Goal: Use online tool/utility: Utilize a website feature to perform a specific function

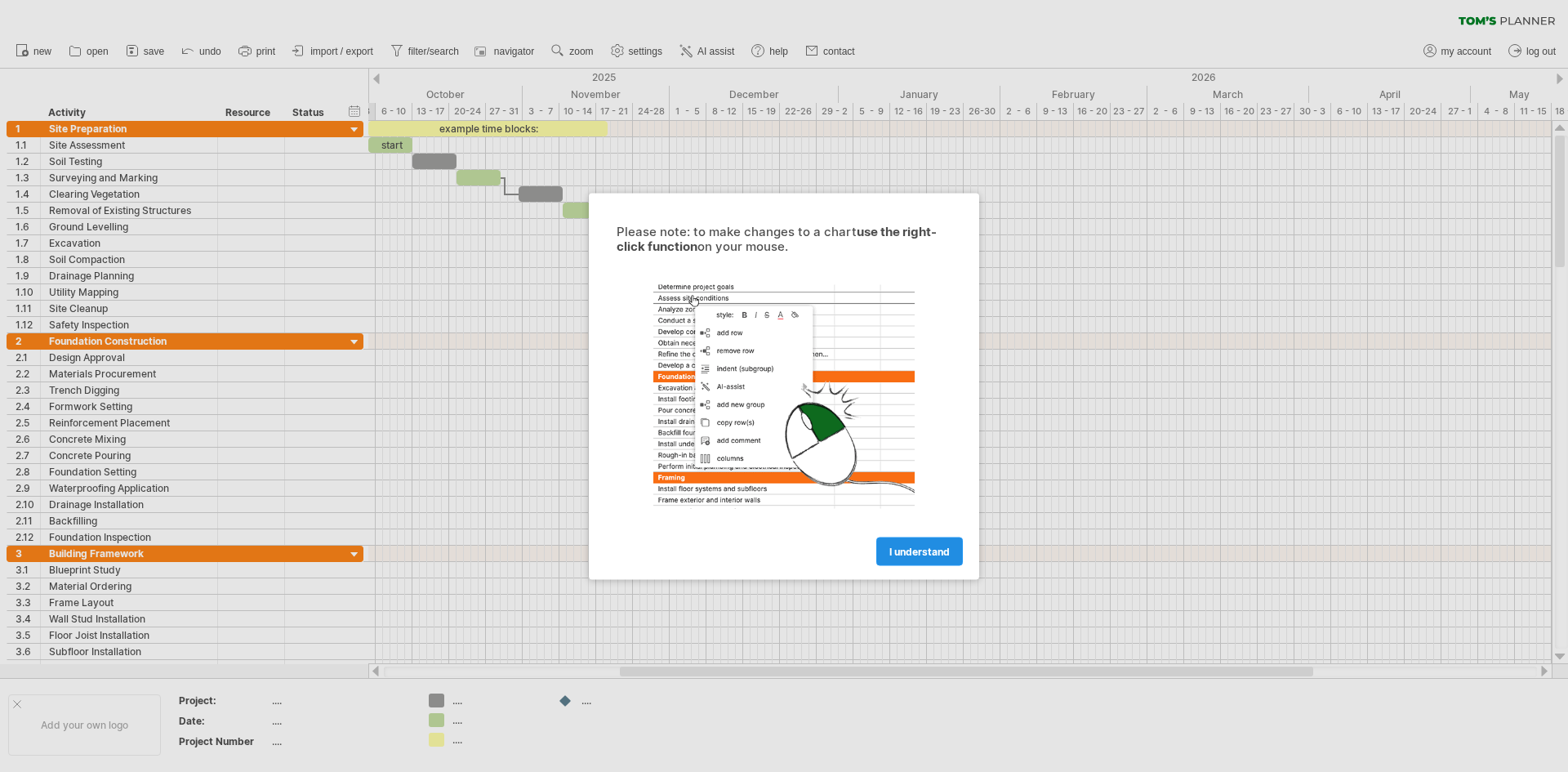
click at [942, 540] on link "I understand" at bounding box center [919, 550] width 86 height 29
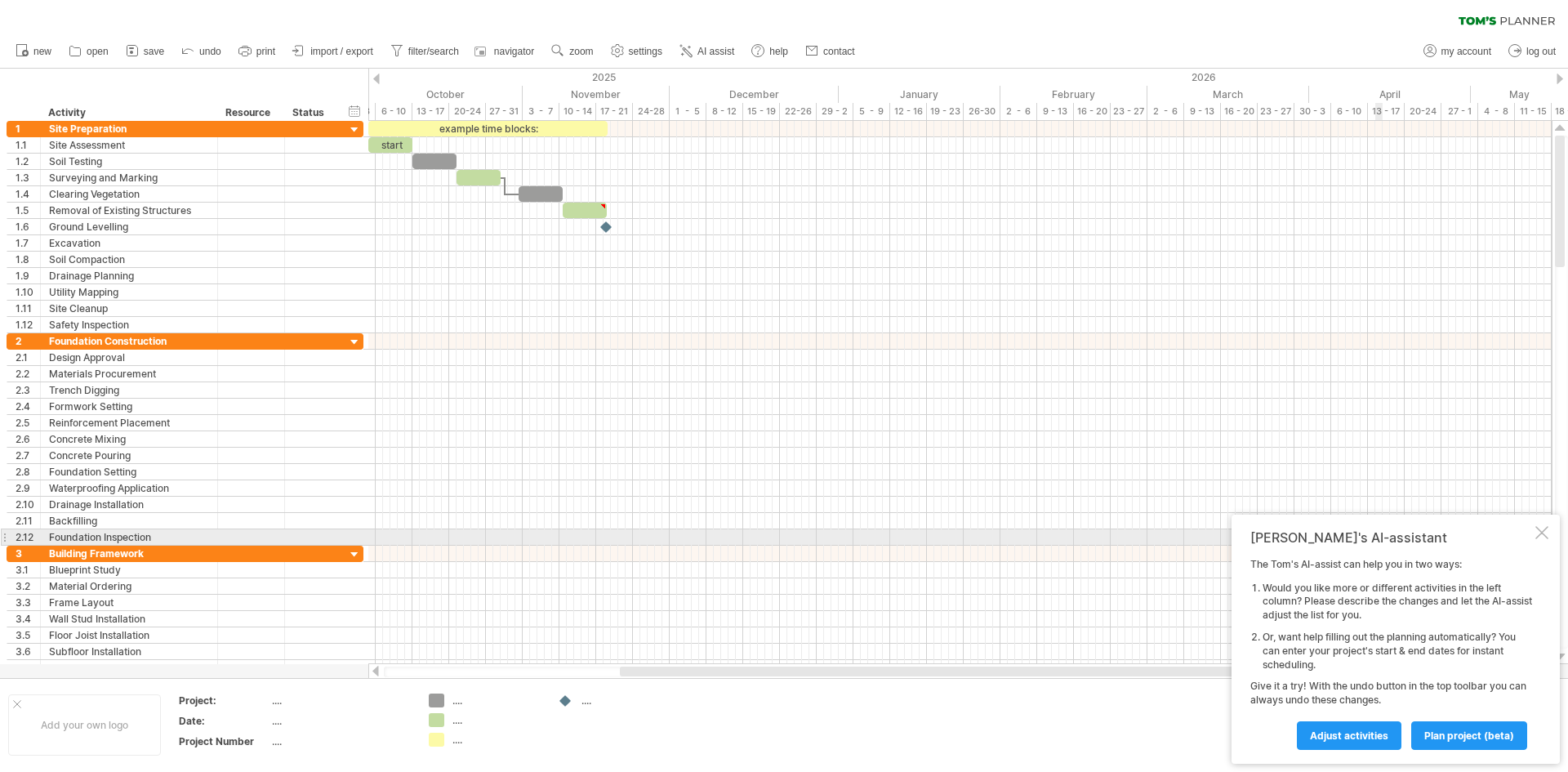
click at [1547, 532] on div at bounding box center [1542, 532] width 13 height 13
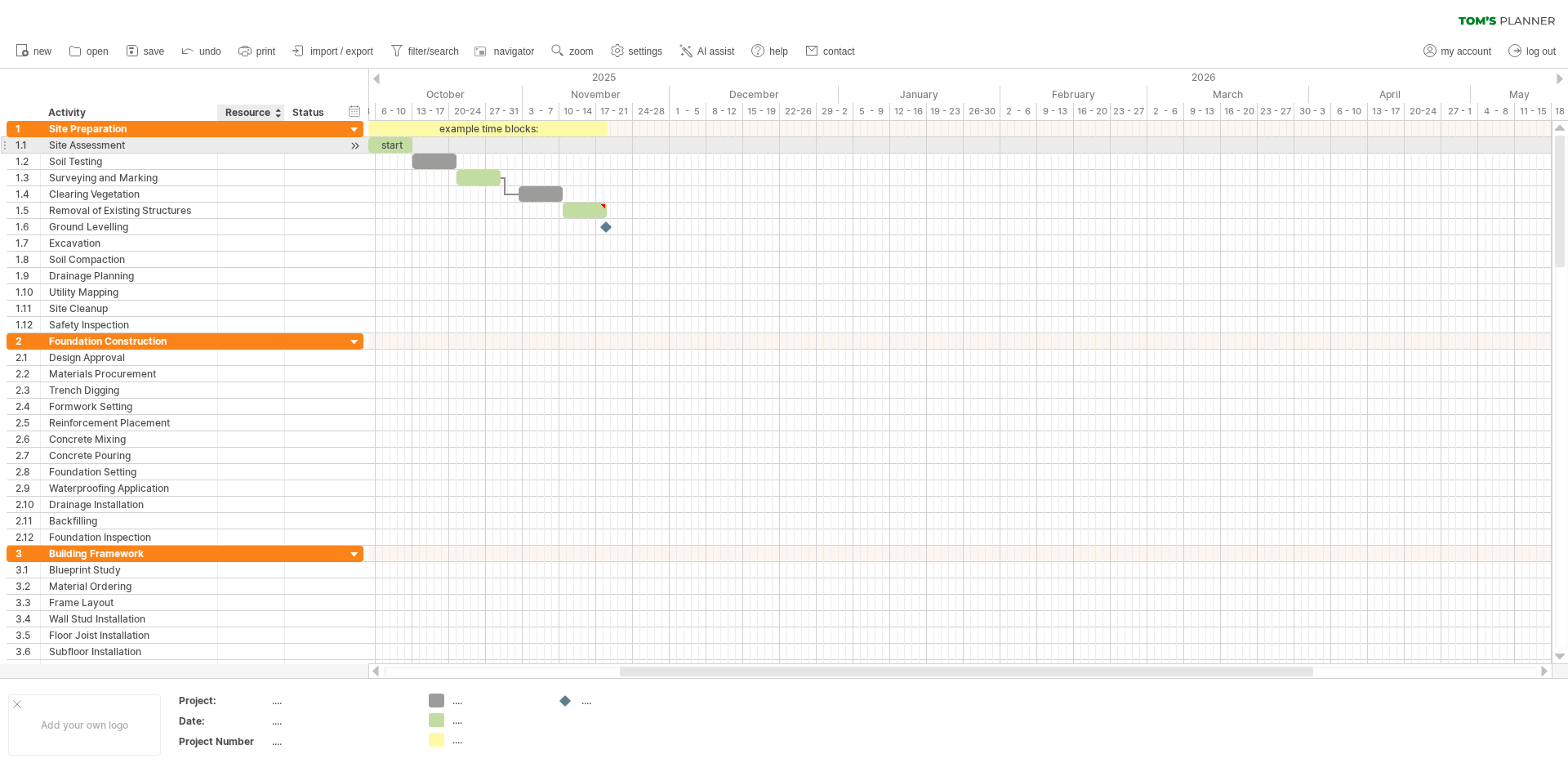
click at [235, 137] on div at bounding box center [251, 145] width 50 height 16
drag, startPoint x: 305, startPoint y: 149, endPoint x: 355, endPoint y: 157, distance: 50.6
click at [306, 149] on div at bounding box center [311, 145] width 36 height 16
click at [354, 126] on div at bounding box center [355, 130] width 16 height 16
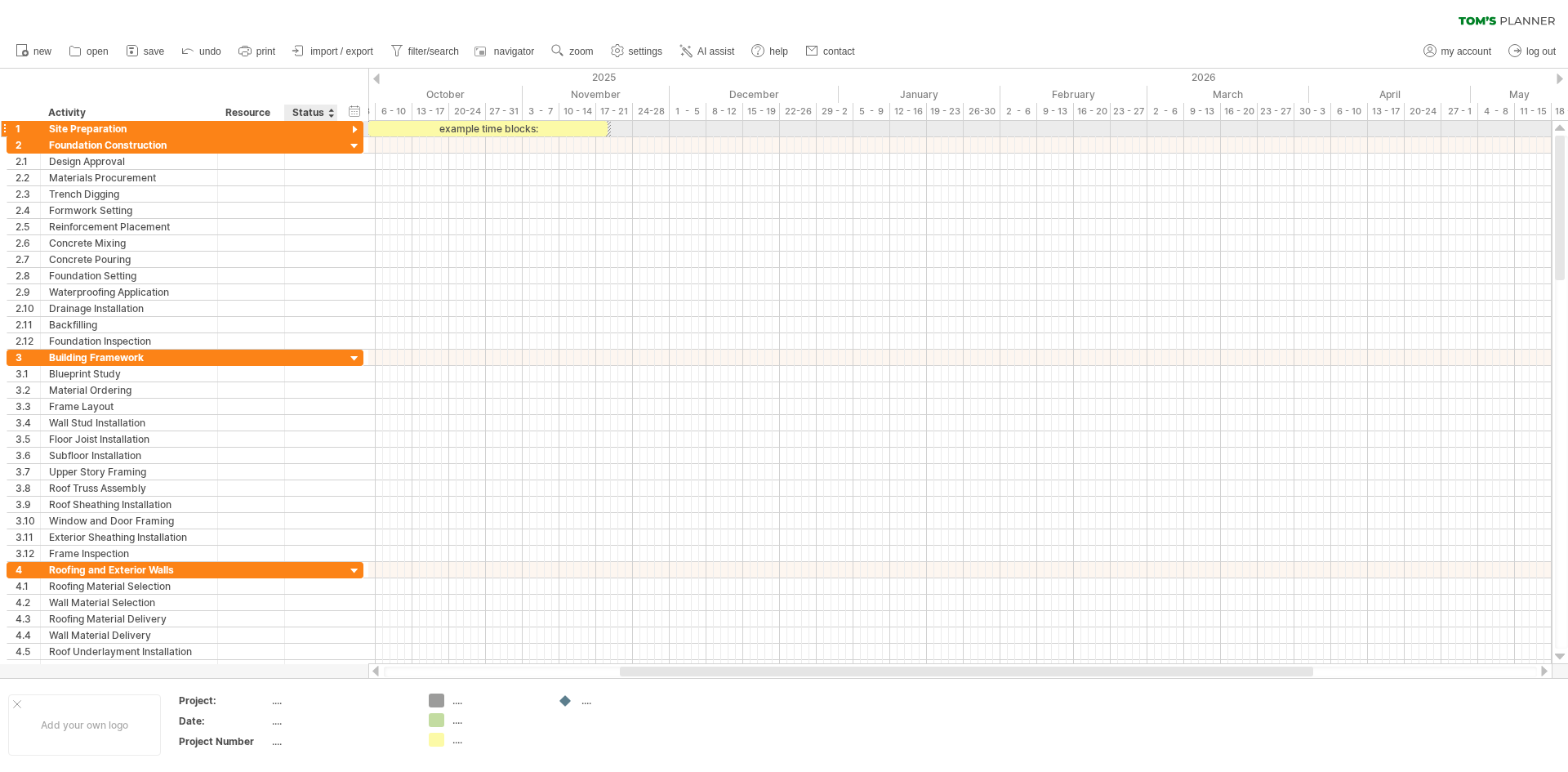
click at [353, 126] on div at bounding box center [355, 130] width 16 height 16
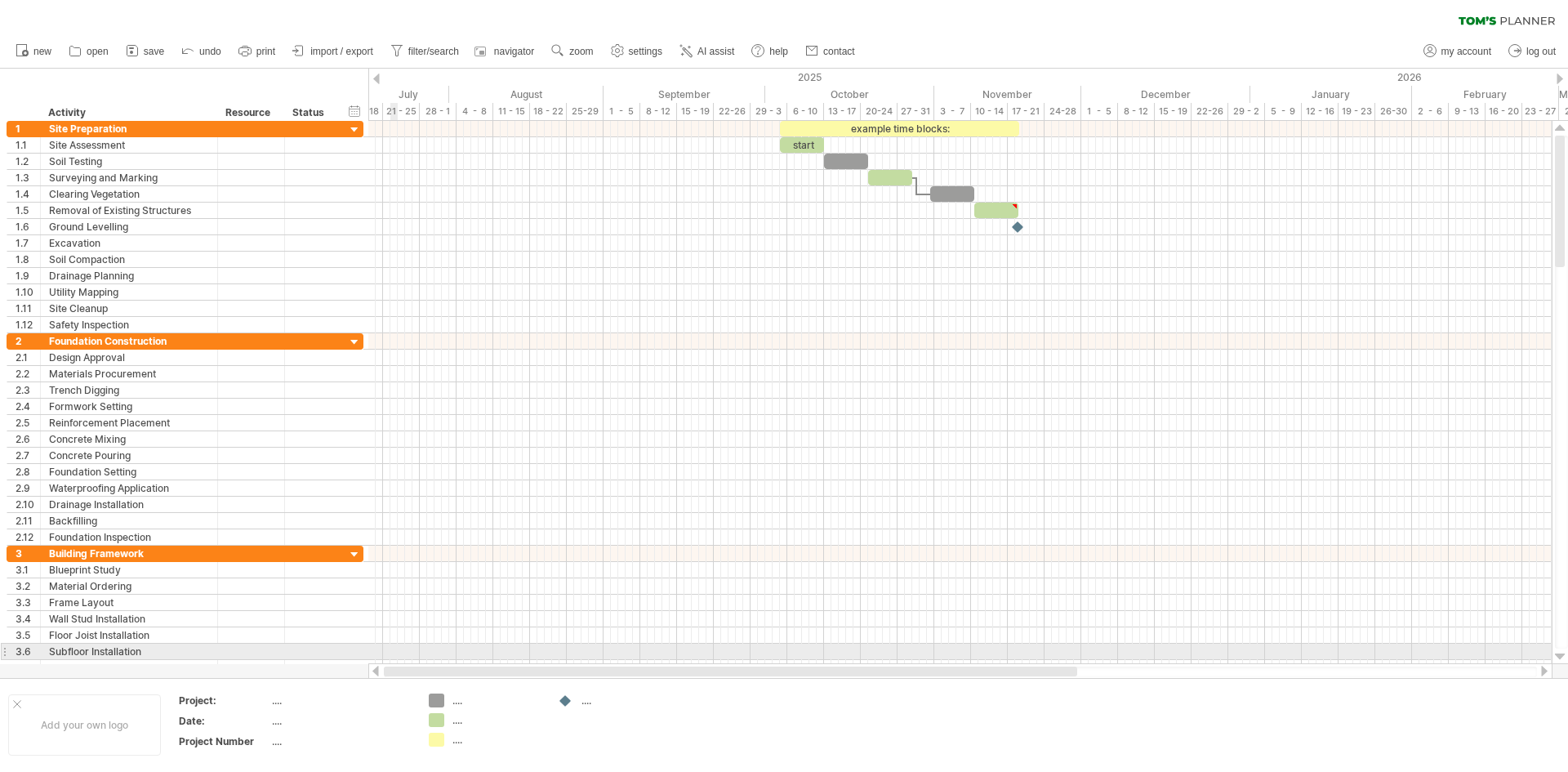
drag, startPoint x: 647, startPoint y: 671, endPoint x: 392, endPoint y: 645, distance: 256.3
click at [392, 645] on div "Trying to reach [DOMAIN_NAME] Connected again... 0% clear filter new 1" at bounding box center [784, 386] width 1568 height 772
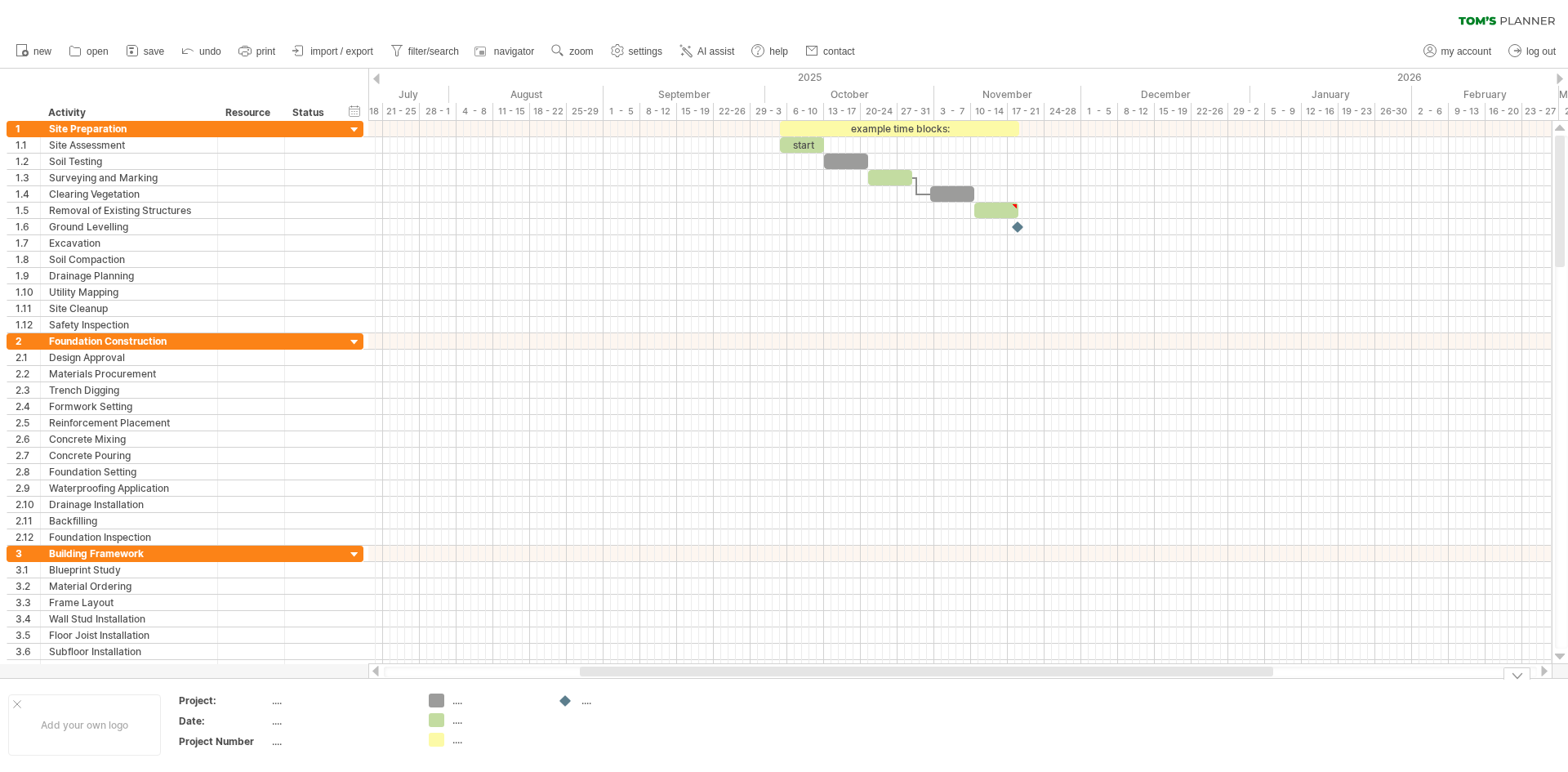
click at [443, 719] on div "Trying to reach [DOMAIN_NAME] Connected again... 0% clear filter new 1" at bounding box center [784, 386] width 1568 height 772
click at [443, 749] on td ".... .... ...." at bounding box center [485, 724] width 129 height 63
click at [438, 743] on div "Trying to reach [DOMAIN_NAME] Connected again... 0% clear filter new 1" at bounding box center [784, 386] width 1568 height 772
click at [580, 704] on div "...." at bounding box center [613, 700] width 112 height 14
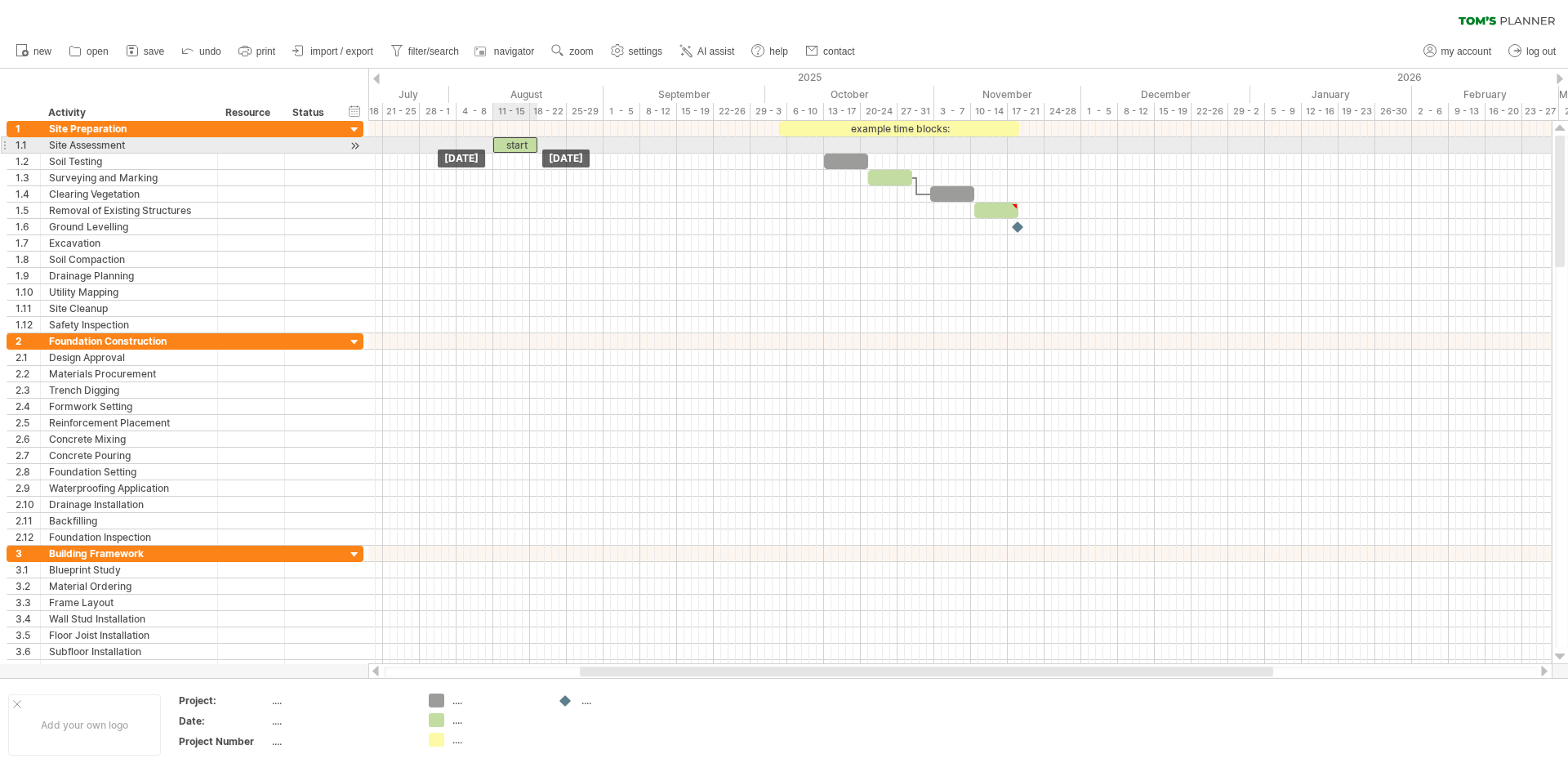
drag, startPoint x: 800, startPoint y: 144, endPoint x: 514, endPoint y: 144, distance: 286.0
click at [514, 144] on div "start" at bounding box center [516, 145] width 44 height 16
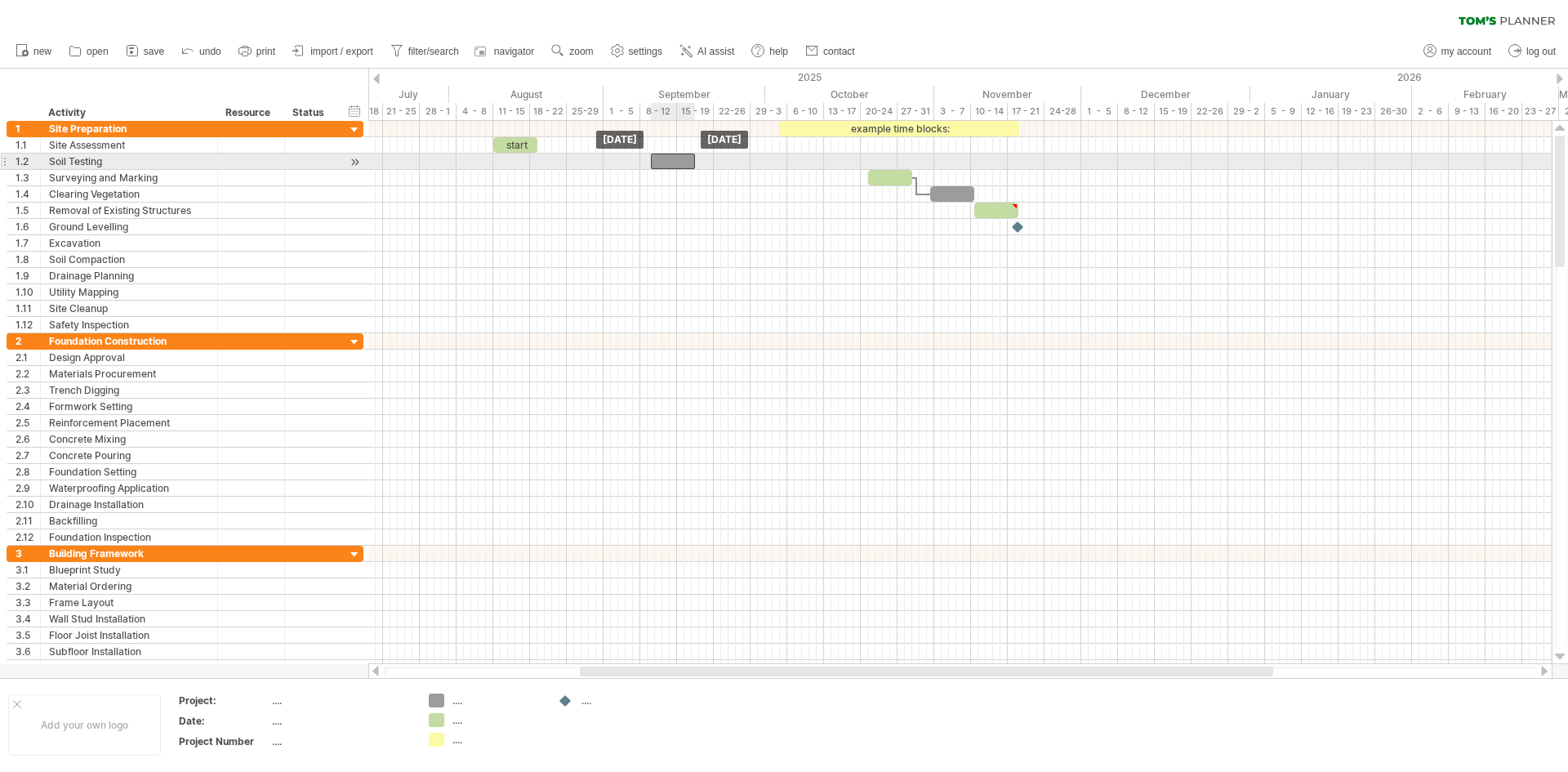
drag, startPoint x: 859, startPoint y: 163, endPoint x: 663, endPoint y: 167, distance: 196.0
click at [678, 168] on div at bounding box center [673, 162] width 44 height 16
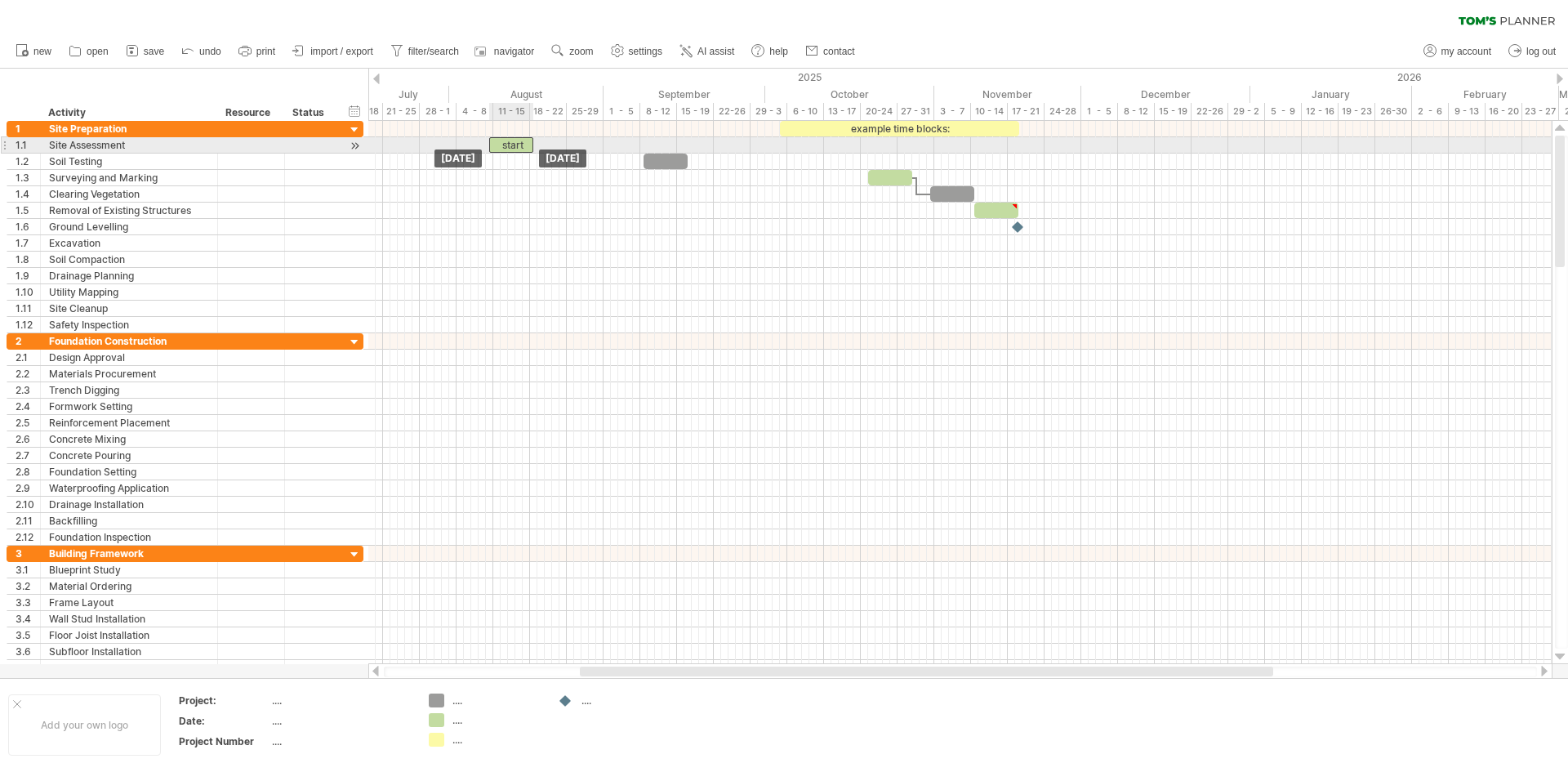
click at [528, 138] on div "start" at bounding box center [511, 145] width 44 height 16
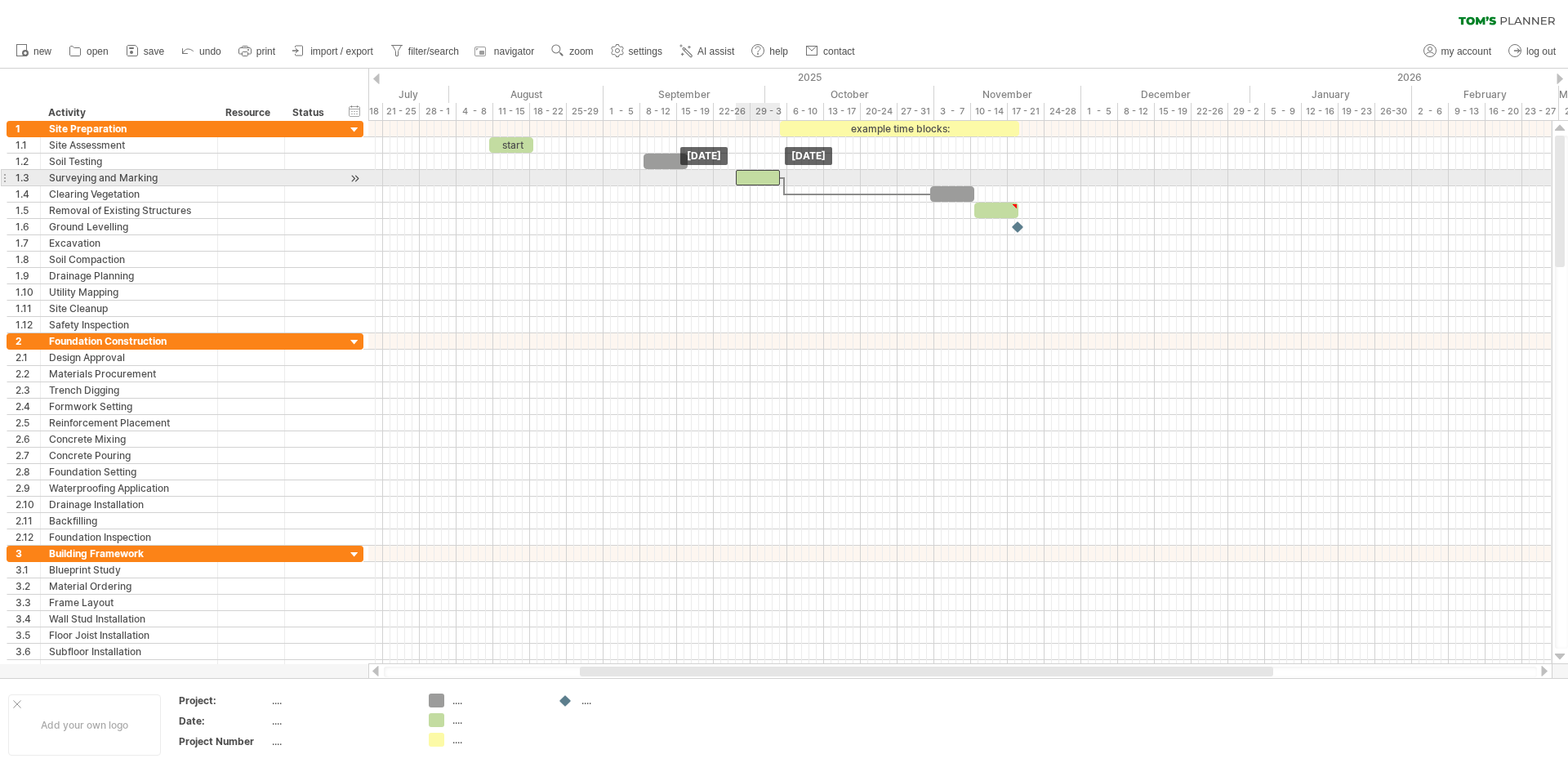
drag, startPoint x: 894, startPoint y: 173, endPoint x: 746, endPoint y: 174, distance: 148.0
click at [746, 174] on div at bounding box center [758, 178] width 44 height 16
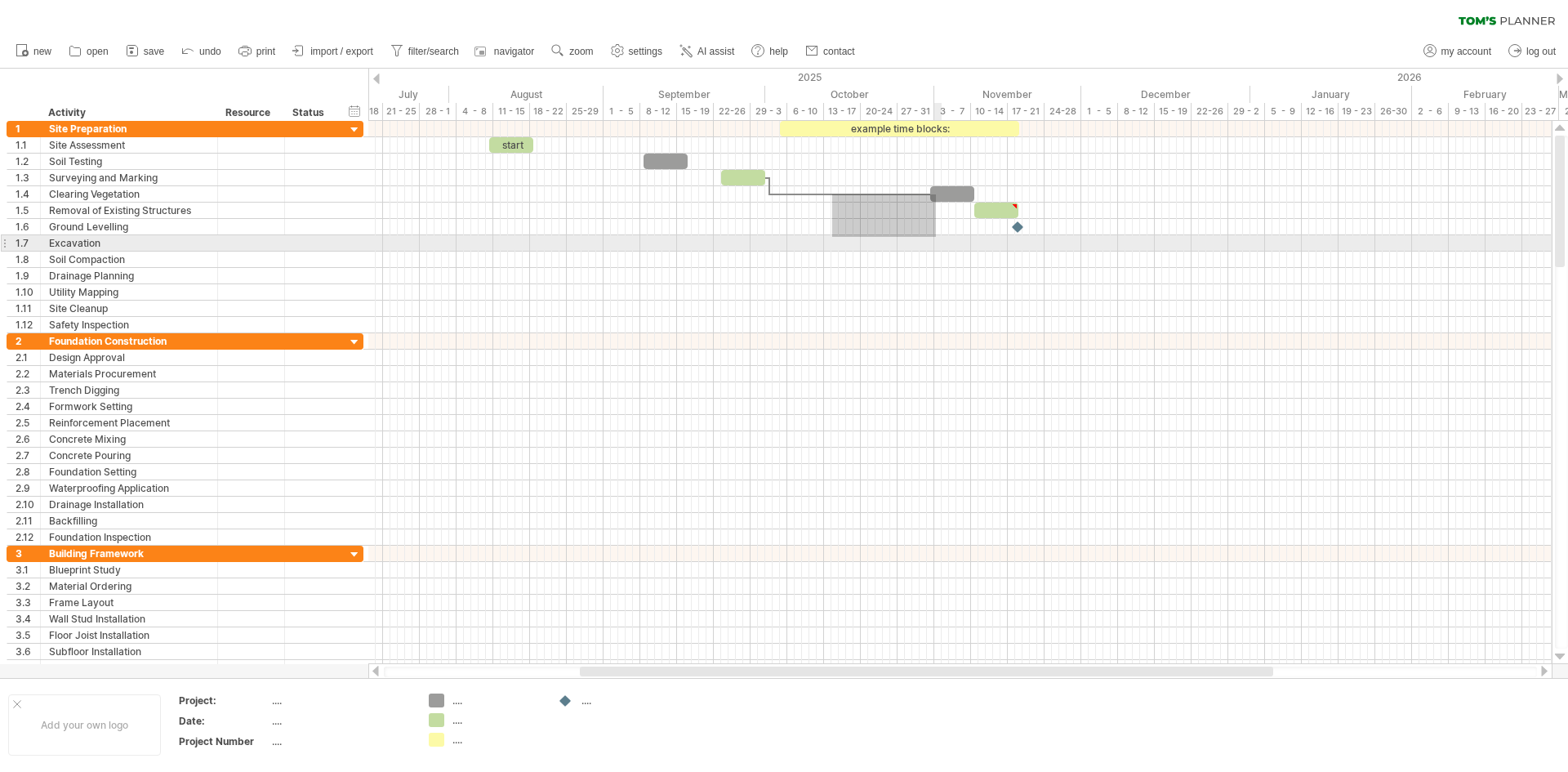
drag, startPoint x: 833, startPoint y: 195, endPoint x: 911, endPoint y: 240, distance: 90.0
click at [937, 236] on div "example time blocks: start [DATE] [DATE]" at bounding box center [960, 392] width 1183 height 543
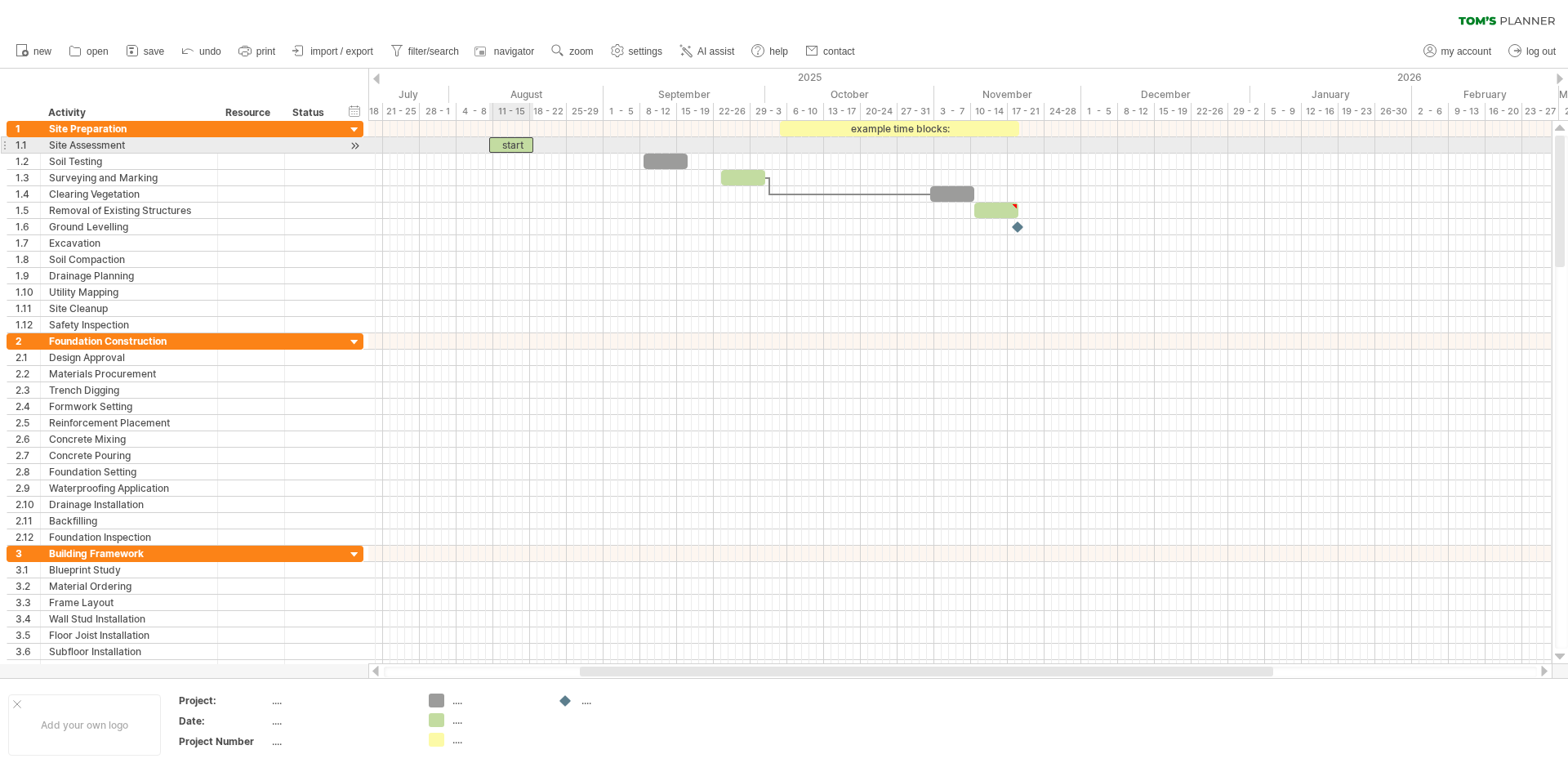
click at [512, 140] on div "start" at bounding box center [511, 145] width 44 height 16
drag, startPoint x: 526, startPoint y: 146, endPoint x: 492, endPoint y: 149, distance: 34.1
click at [492, 149] on div "*****" at bounding box center [479, 145] width 44 height 16
click at [507, 145] on div at bounding box center [960, 145] width 1183 height 16
drag, startPoint x: 503, startPoint y: 145, endPoint x: 605, endPoint y: 146, distance: 102.0
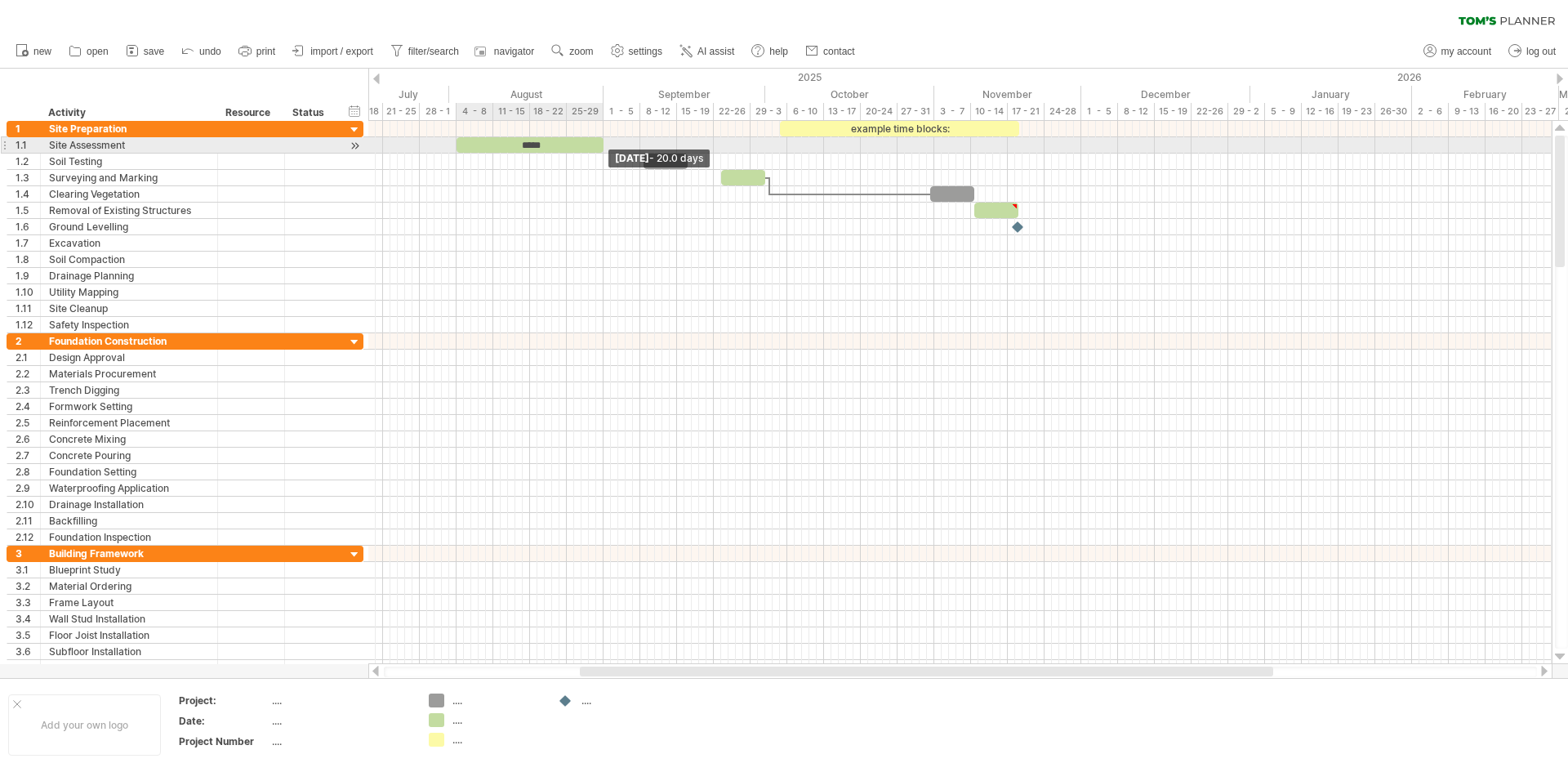
click at [605, 146] on span at bounding box center [603, 145] width 7 height 16
drag, startPoint x: 594, startPoint y: 143, endPoint x: 601, endPoint y: 149, distance: 9.2
click at [601, 149] on div "*****" at bounding box center [538, 145] width 147 height 16
